Goal: Use online tool/utility: Utilize a website feature to perform a specific function

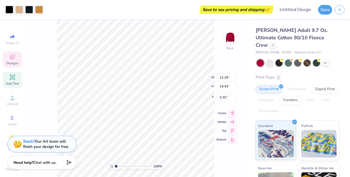
click at [7, 79] on div "Add Text" at bounding box center [12, 80] width 19 height 16
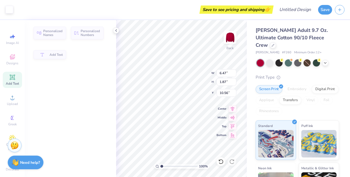
type input "6.47"
type input "1.87"
type input "10.56"
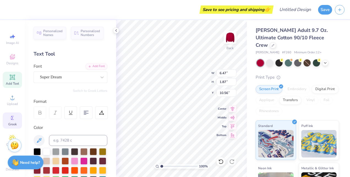
click at [10, 118] on circle at bounding box center [11, 118] width 3 height 3
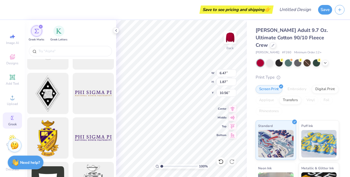
scroll to position [121, 0]
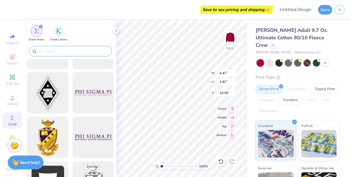
click at [60, 49] on input "text" at bounding box center [73, 51] width 70 height 6
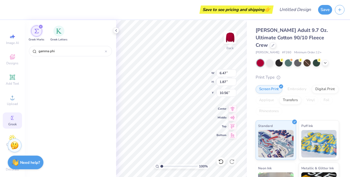
scroll to position [0, 0]
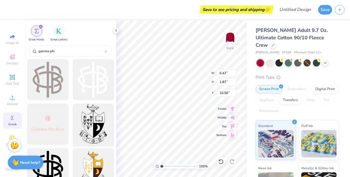
type input "gamma phi"
click at [93, 121] on div at bounding box center [92, 124] width 45 height 45
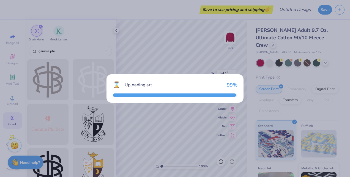
type input "12.32"
type input "18.00"
type input "3.00"
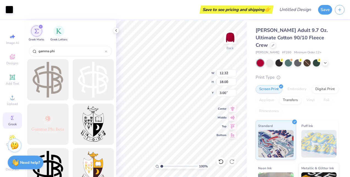
type input "2.96"
type input "4.33"
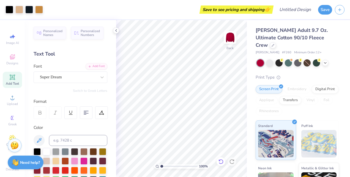
click at [224, 162] on div at bounding box center [221, 161] width 9 height 9
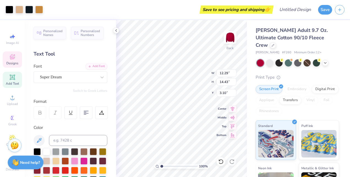
type input "4.70"
type input "6.47"
type input "1.87"
type input "10.56"
type input "4.29"
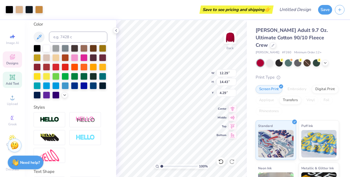
scroll to position [152, 0]
